Goal: Task Accomplishment & Management: Use online tool/utility

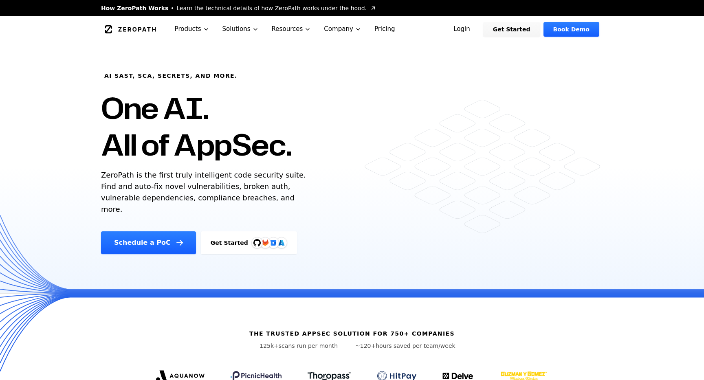
click at [471, 35] on link "Login" at bounding box center [462, 29] width 36 height 15
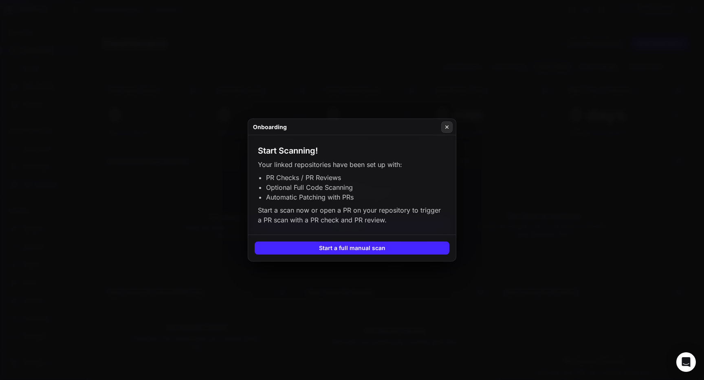
click at [445, 125] on icon at bounding box center [447, 127] width 6 height 7
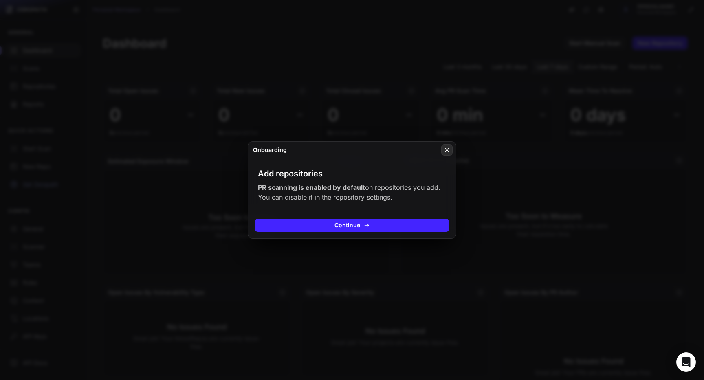
click at [448, 151] on icon at bounding box center [447, 150] width 6 height 7
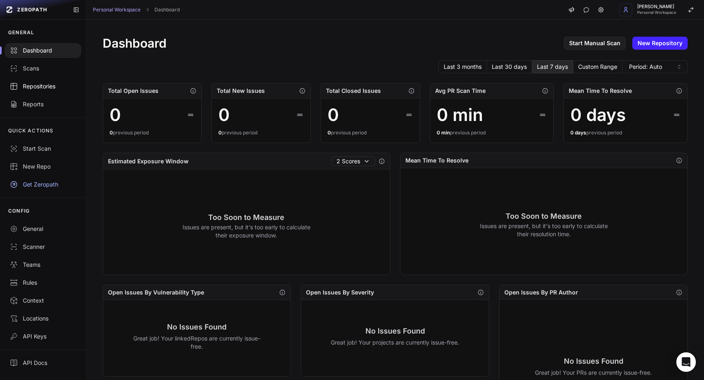
click at [38, 84] on div "Repositories" at bounding box center [43, 86] width 66 height 8
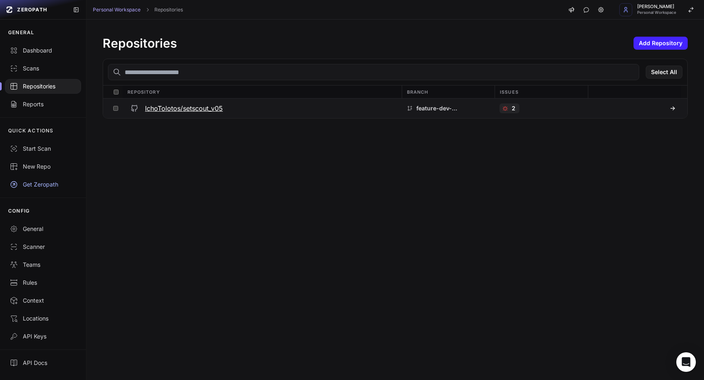
click at [160, 109] on h3 "IchoTolotos/setscout_v05" at bounding box center [184, 109] width 78 height 10
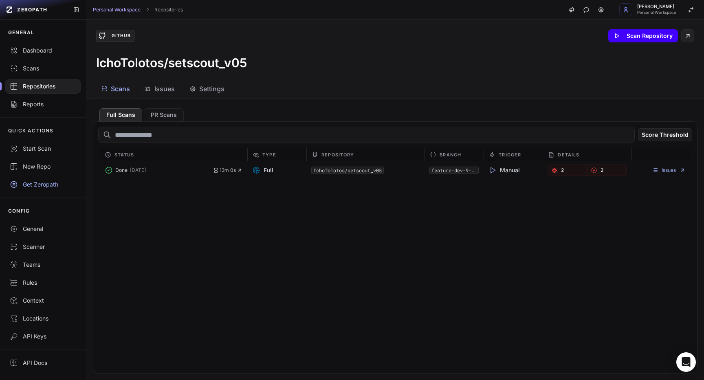
click at [624, 32] on button "Scan Repository" at bounding box center [644, 35] width 70 height 13
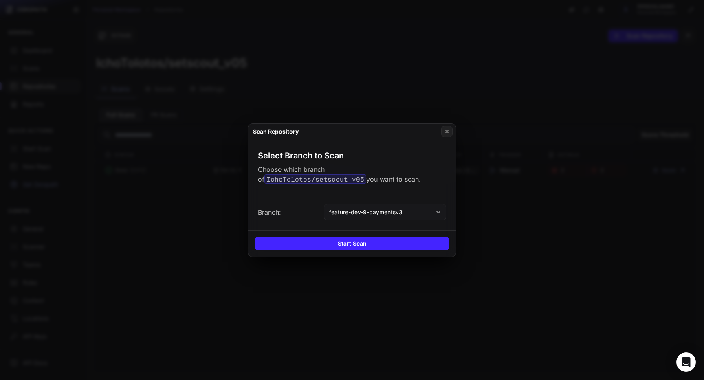
click at [393, 203] on div "Branch: feature-dev-9-paymentsv3" at bounding box center [352, 212] width 208 height 36
click at [393, 205] on button "feature-dev-9-paymentsv3" at bounding box center [385, 212] width 122 height 16
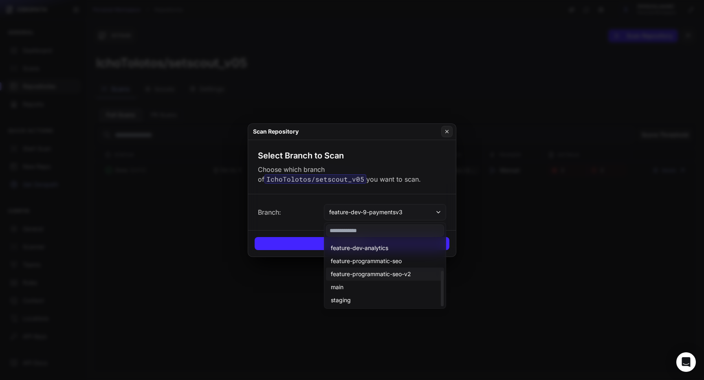
scroll to position [62, 0]
click at [355, 284] on button "main" at bounding box center [385, 287] width 118 height 13
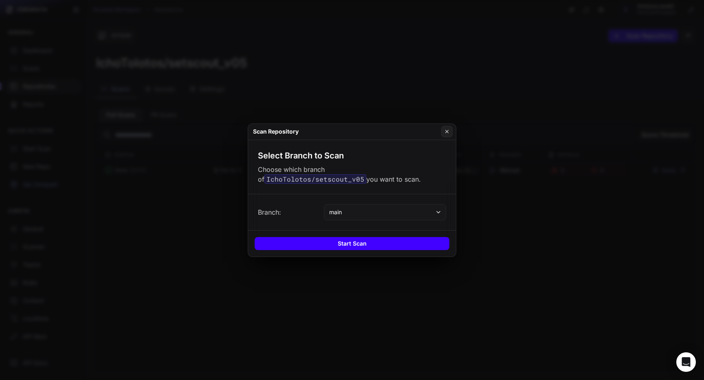
click at [372, 242] on button "Start Scan" at bounding box center [352, 243] width 195 height 13
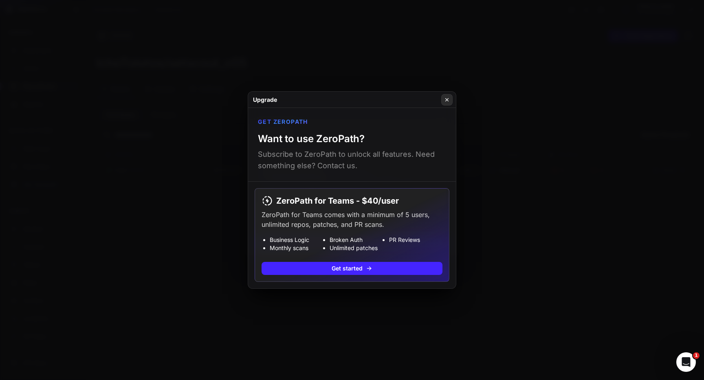
scroll to position [0, 0]
click at [446, 100] on icon at bounding box center [447, 100] width 6 height 7
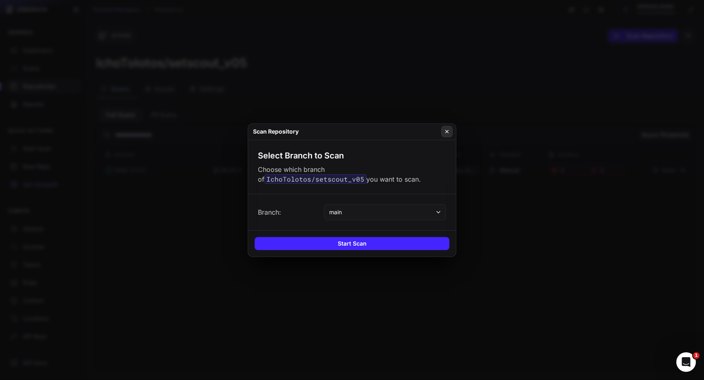
click at [448, 130] on icon at bounding box center [447, 131] width 6 height 7
